Goal: Information Seeking & Learning: Understand process/instructions

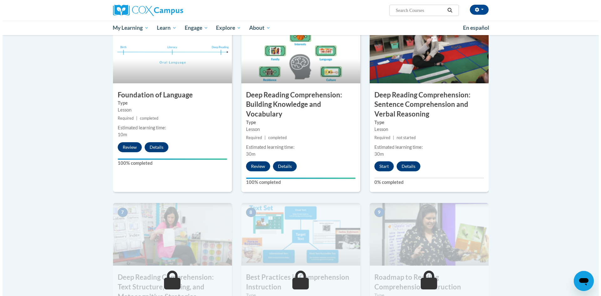
scroll to position [344, 0]
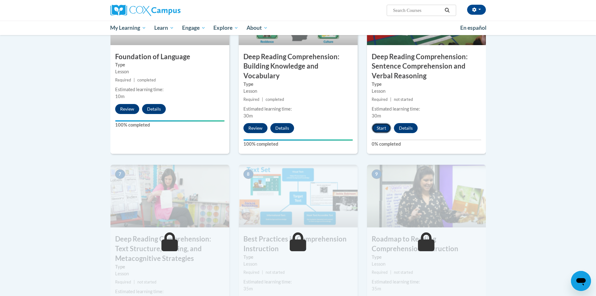
click at [378, 128] on button "Start" at bounding box center [381, 128] width 19 height 10
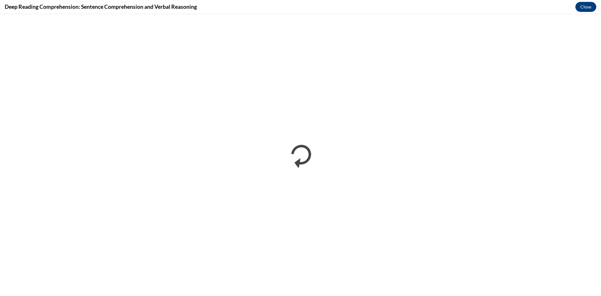
scroll to position [0, 0]
